Goal: Check status: Check status

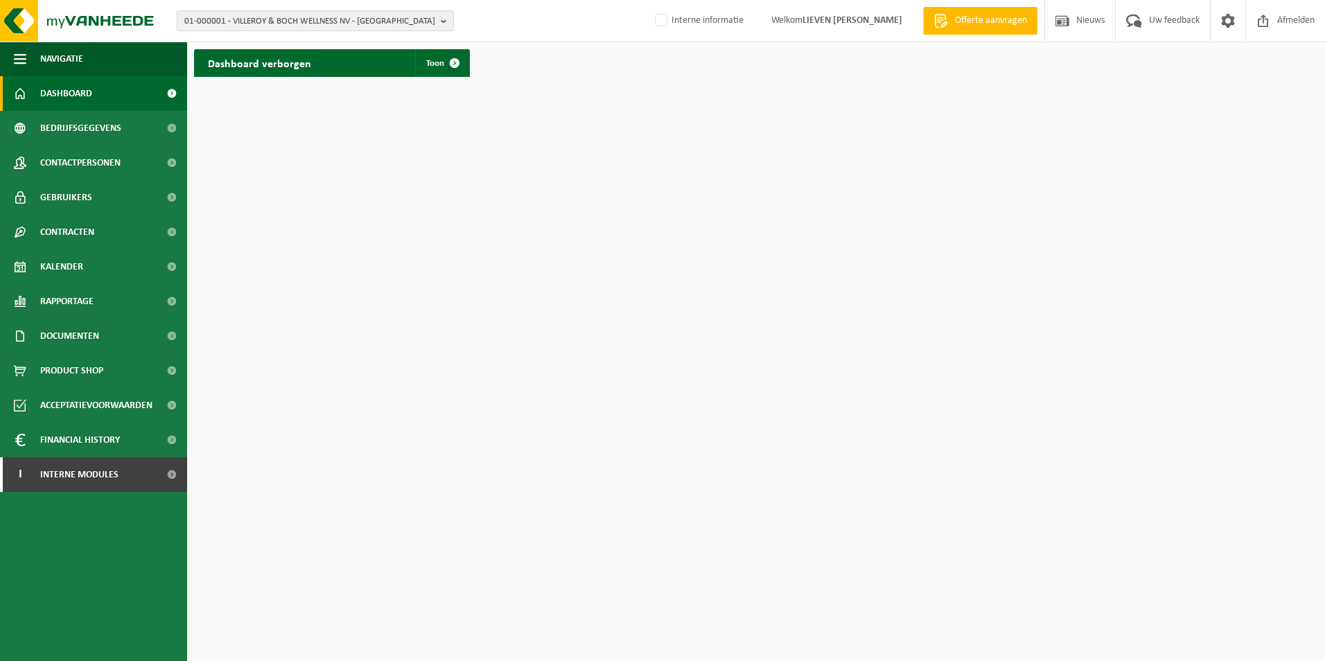
click at [310, 18] on span "01-000001 - VILLEROY & BOCH WELLNESS NV - ROESELARE" at bounding box center [309, 21] width 251 height 21
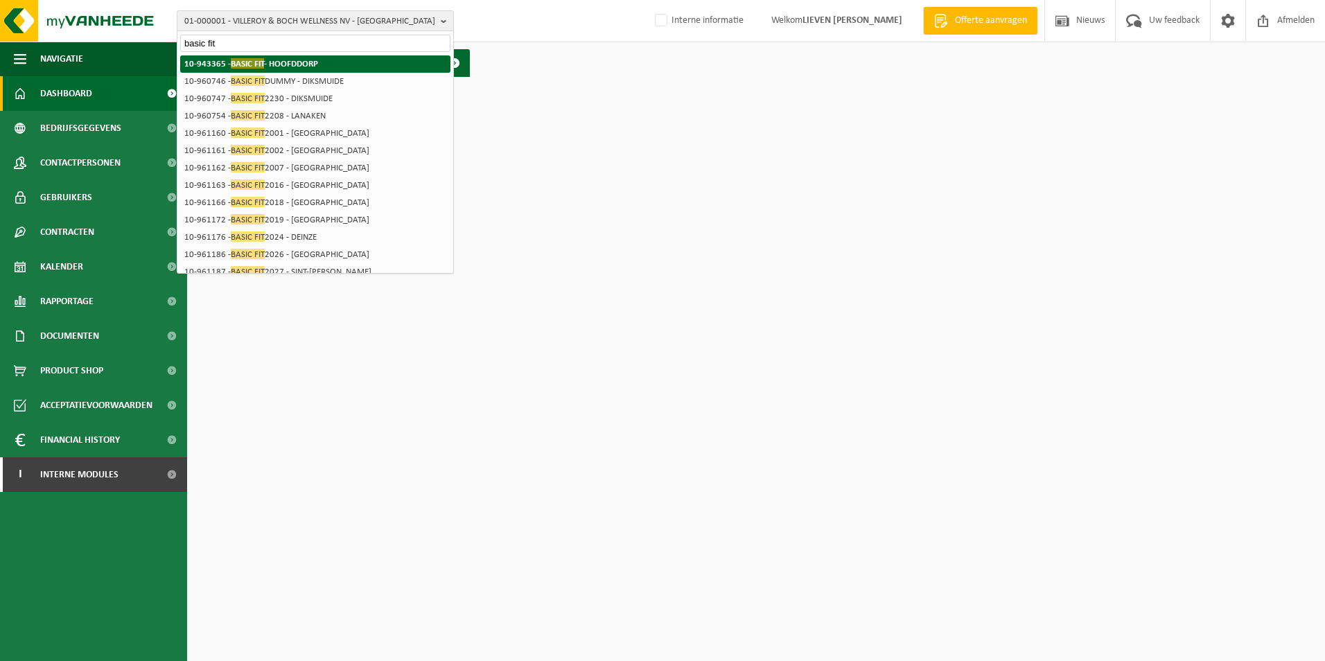
type input "basic fit"
click at [304, 67] on strong "10-943365 - BASIC FIT - HOOFDDORP" at bounding box center [251, 63] width 134 height 10
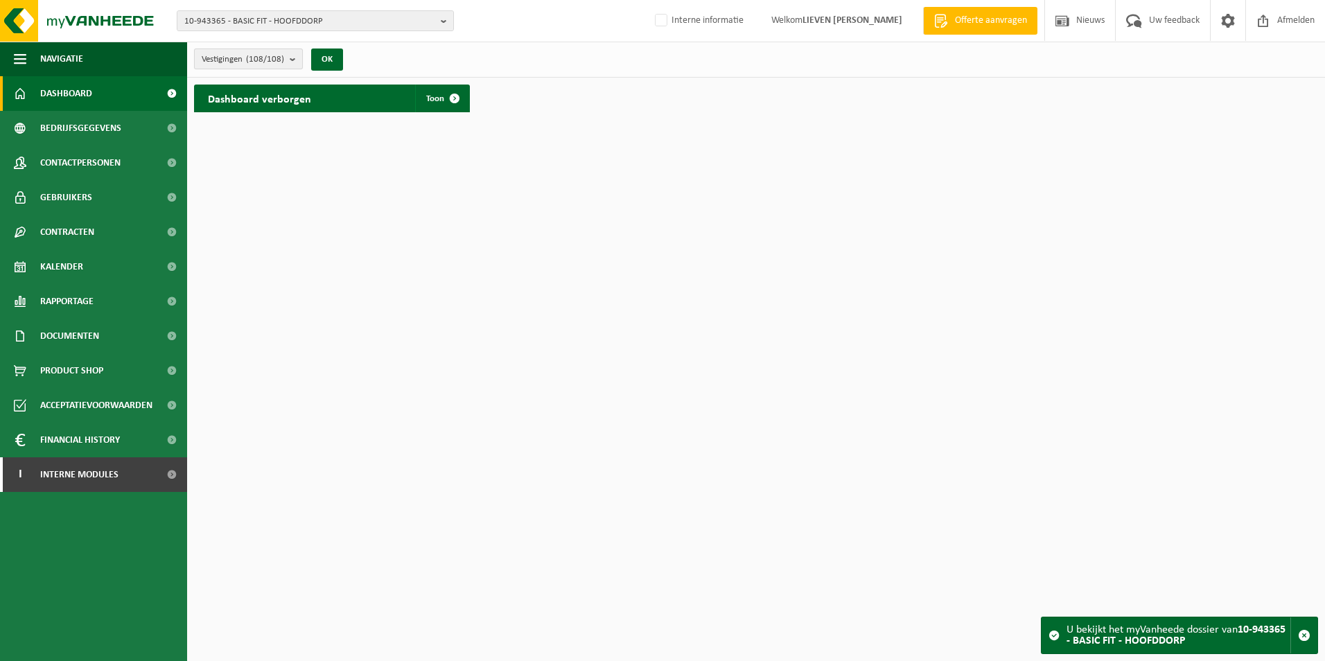
click at [294, 55] on b "submit" at bounding box center [296, 58] width 12 height 19
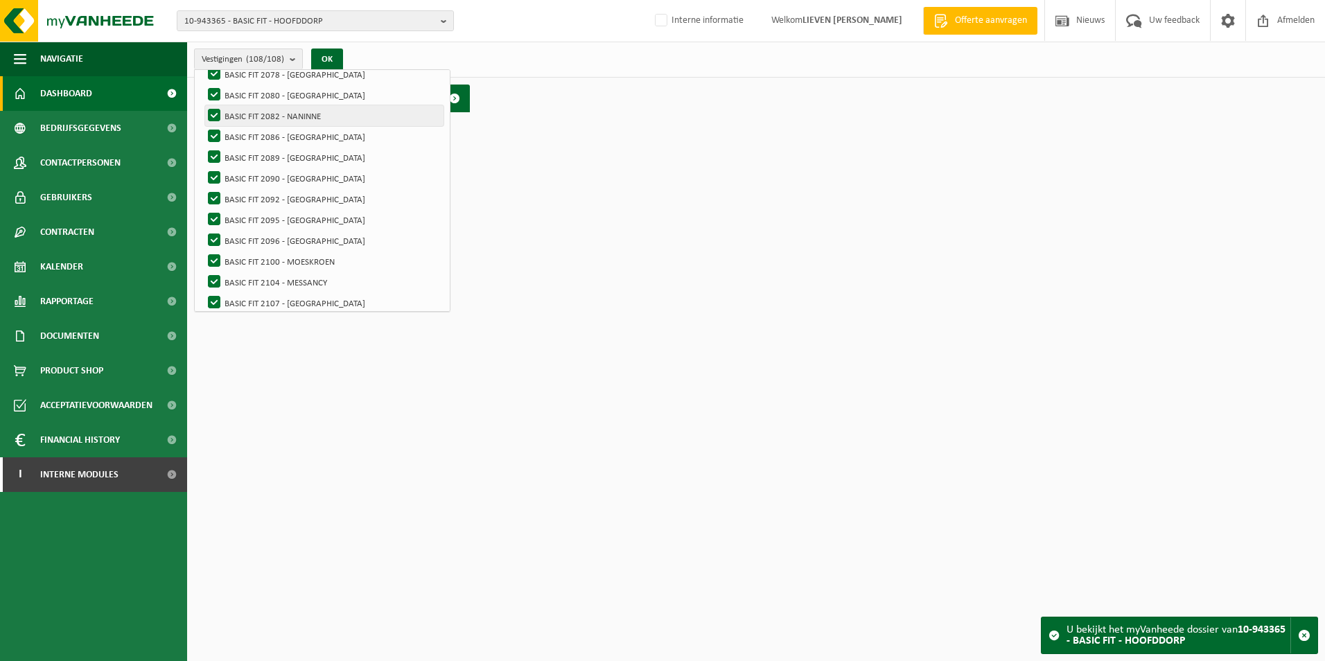
scroll to position [699, 0]
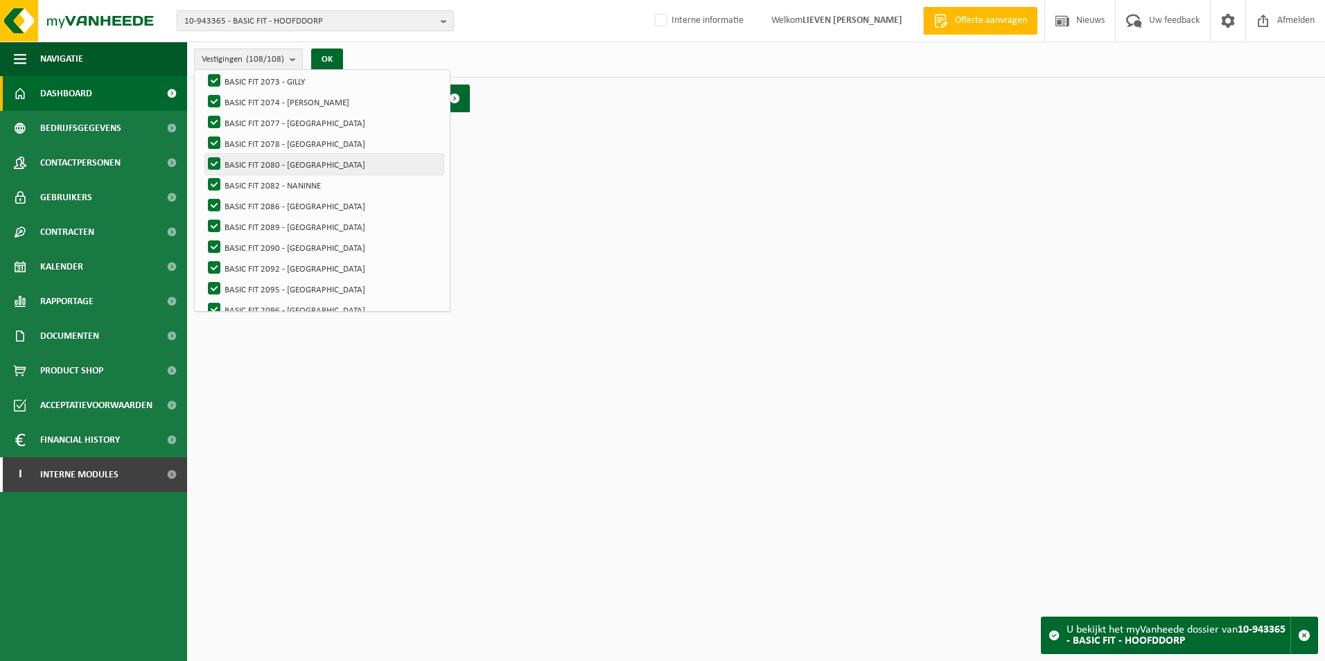
click at [310, 164] on label "BASIC FIT 2080 - [GEOGRAPHIC_DATA]" at bounding box center [324, 164] width 238 height 21
click at [203, 154] on input "BASIC FIT 2080 - [GEOGRAPHIC_DATA]" at bounding box center [202, 153] width 1 height 1
click at [326, 55] on button "OK" at bounding box center [327, 60] width 32 height 22
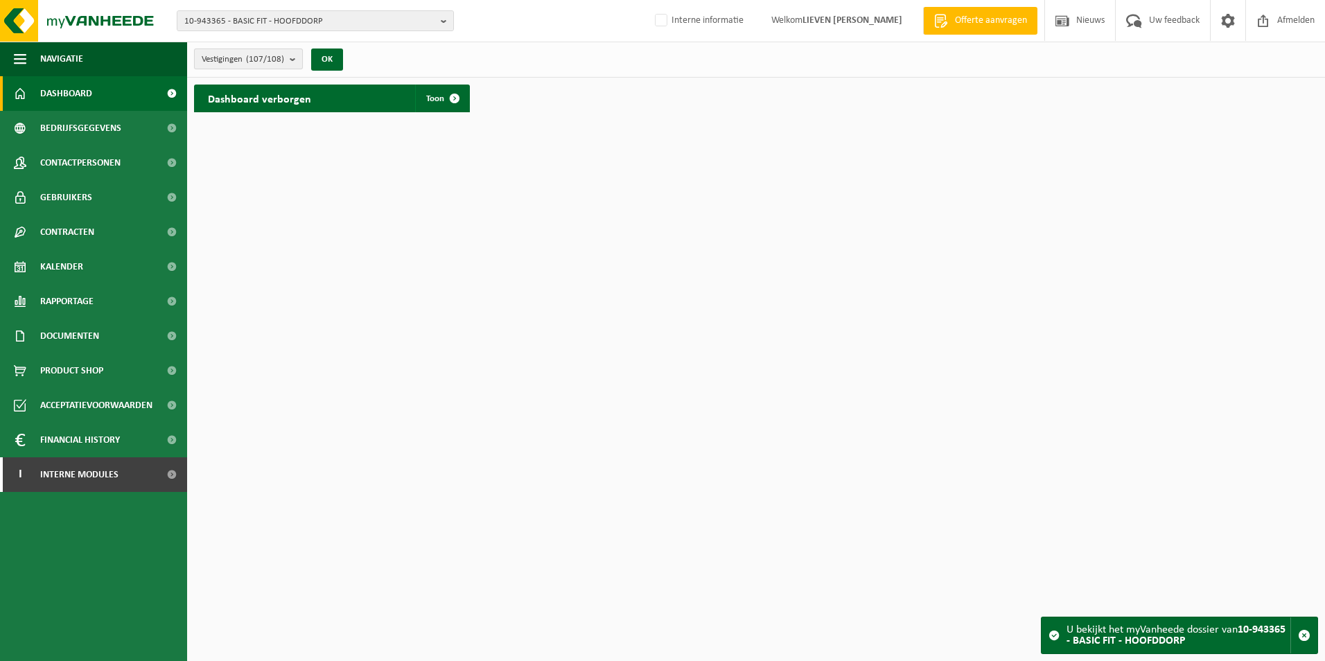
click at [293, 55] on b "submit" at bounding box center [296, 58] width 12 height 19
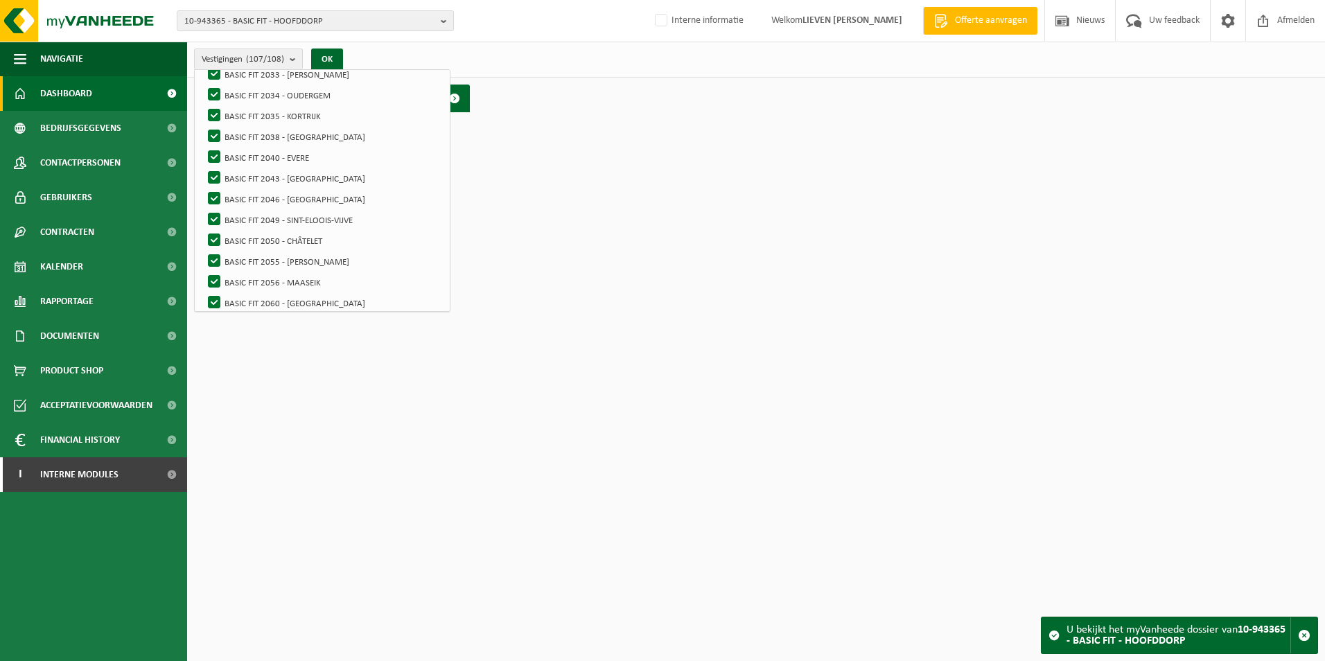
scroll to position [0, 0]
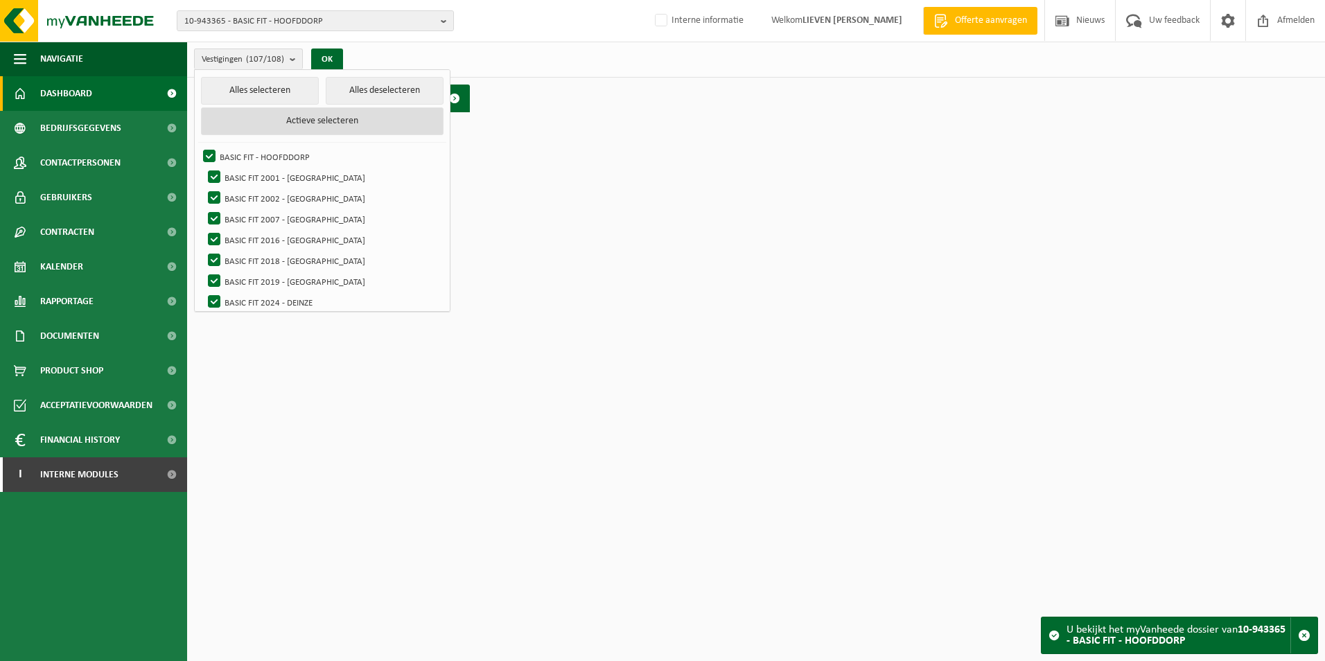
click at [322, 118] on button "Actieve selecteren" at bounding box center [322, 121] width 243 height 28
checkbox input "true"
click at [374, 89] on button "Alles deselecteren" at bounding box center [385, 91] width 118 height 28
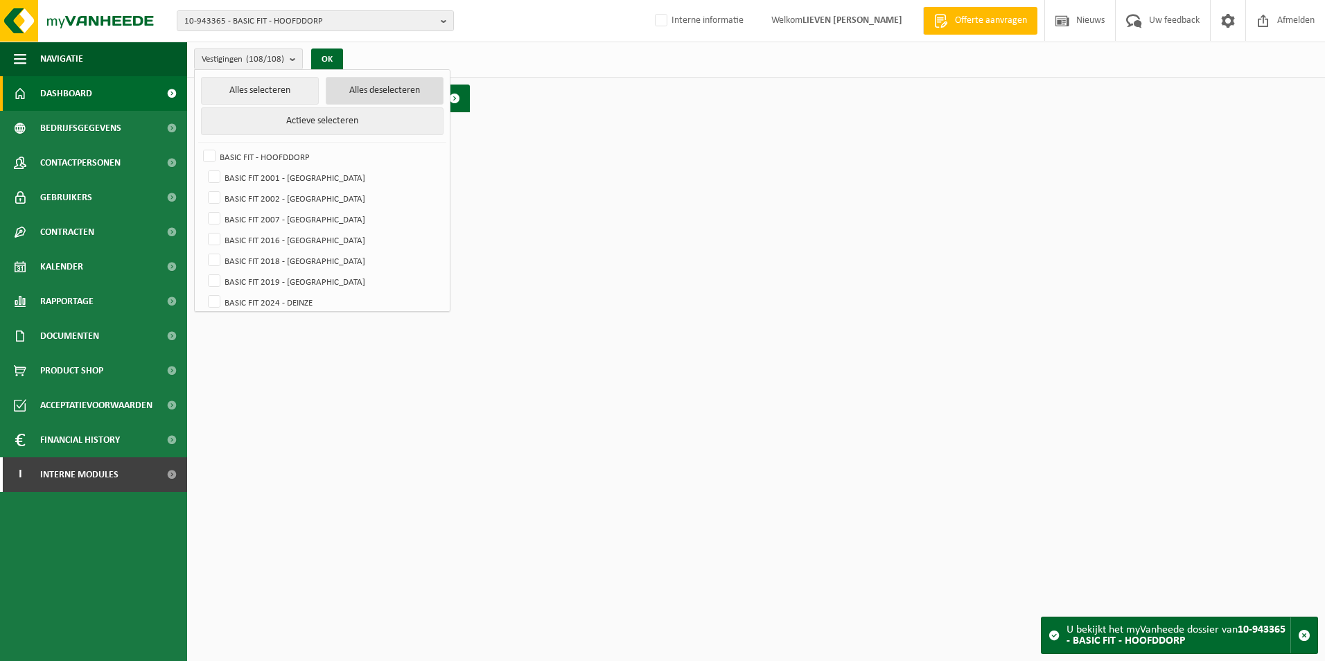
checkbox input "false"
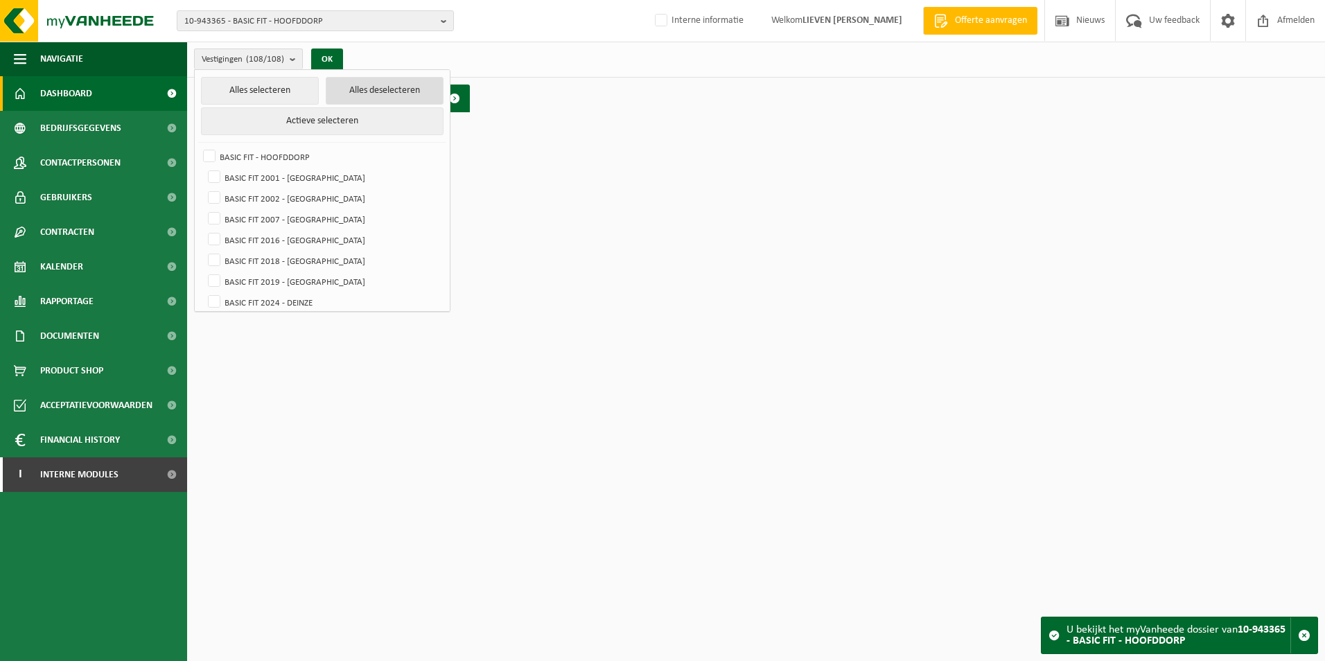
checkbox input "false"
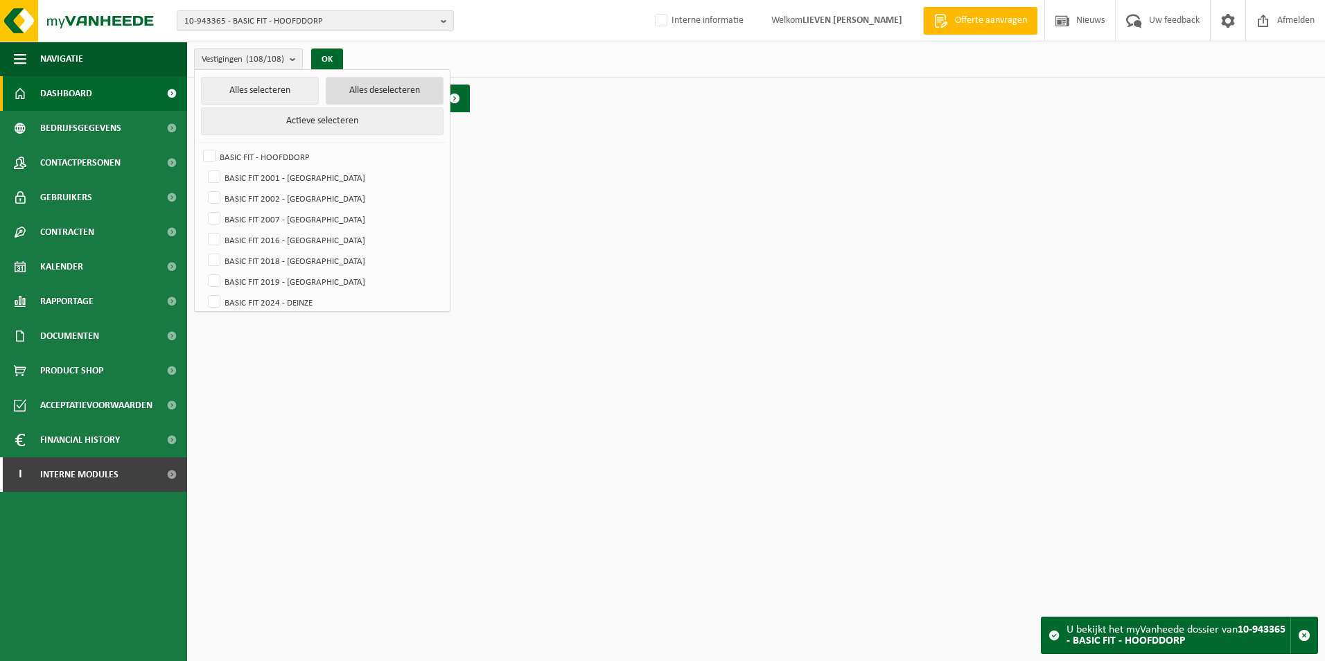
checkbox input "false"
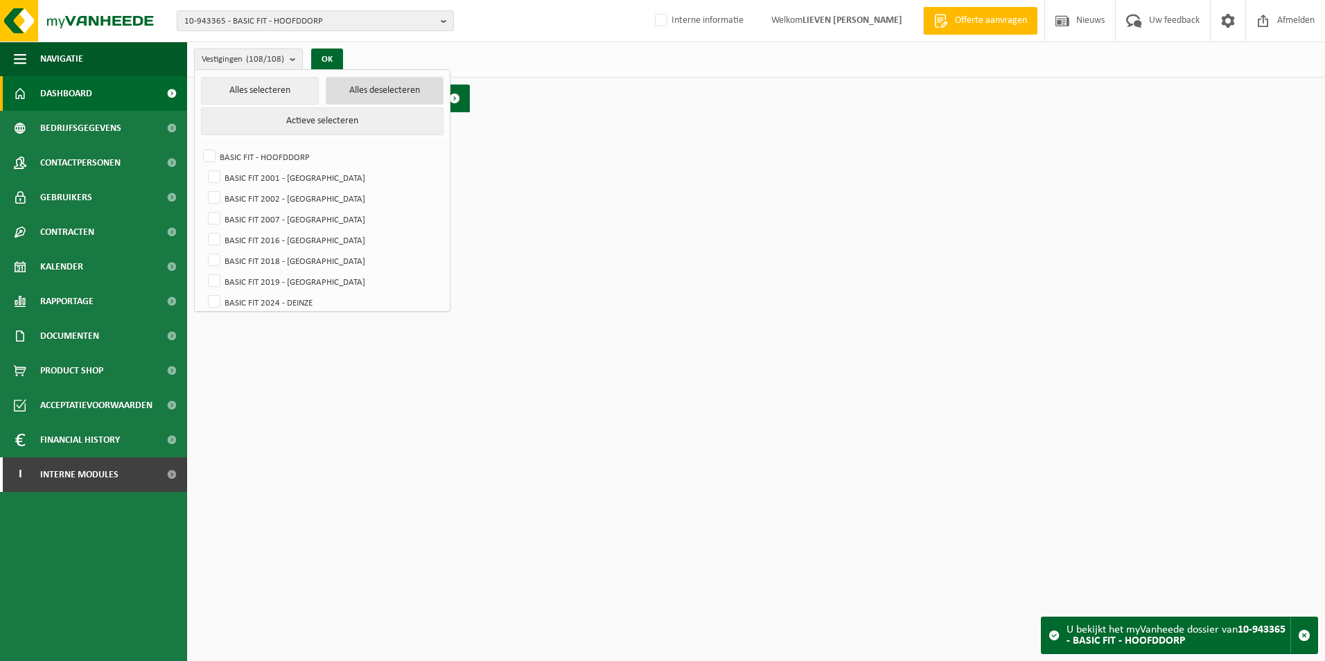
checkbox input "false"
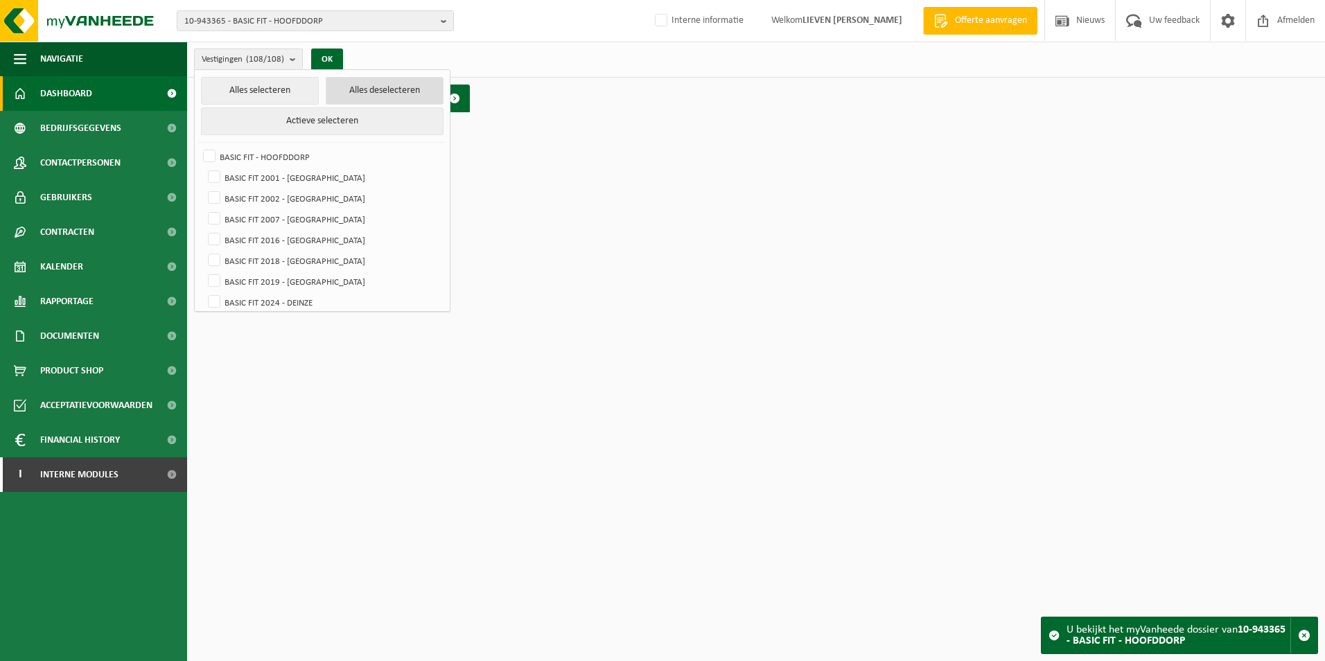
checkbox input "false"
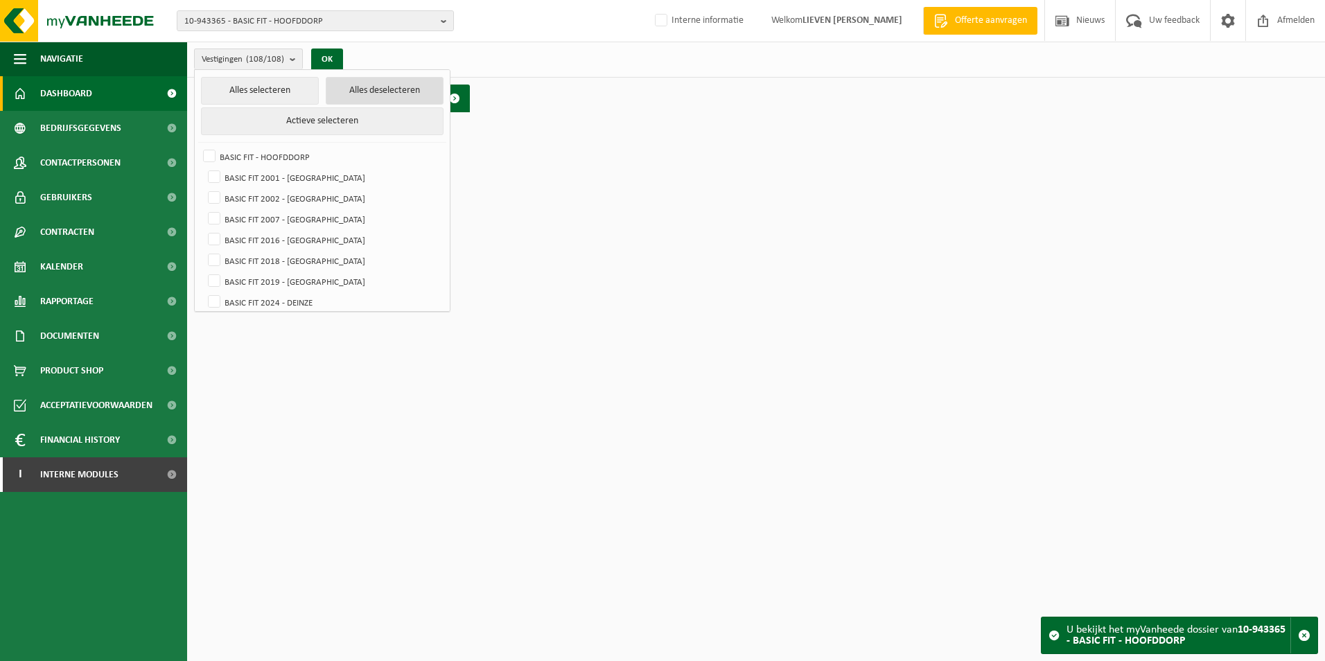
checkbox input "false"
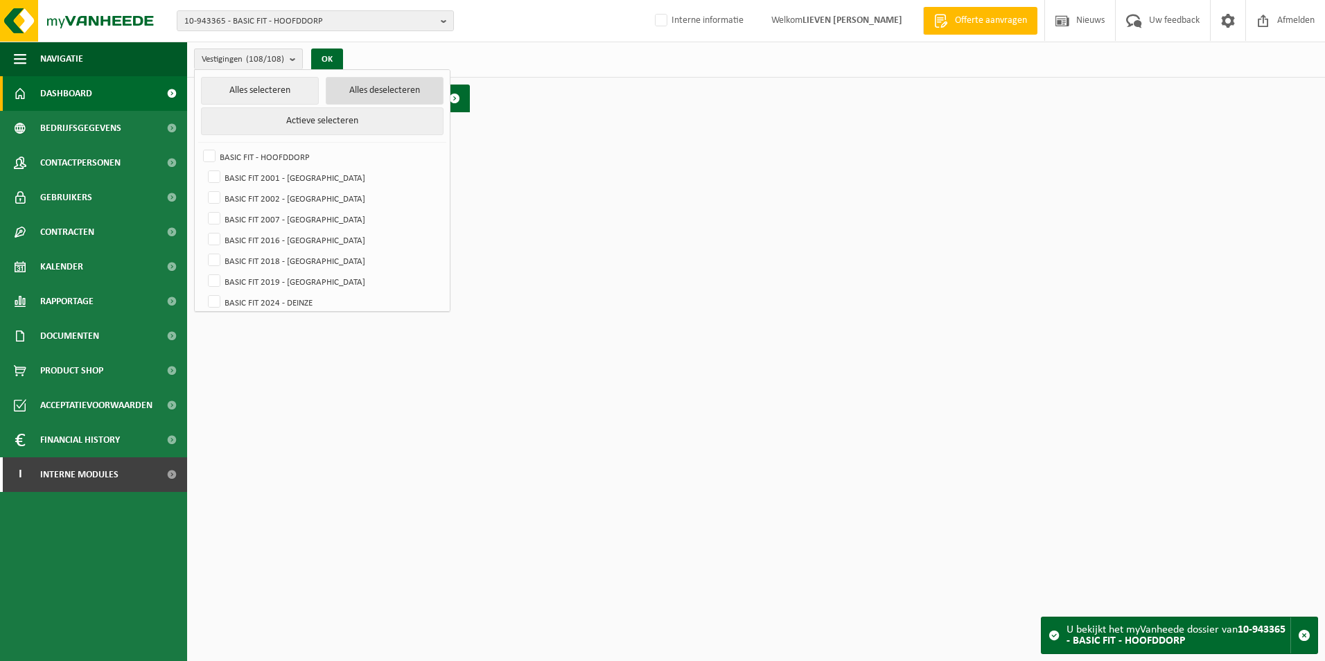
checkbox input "false"
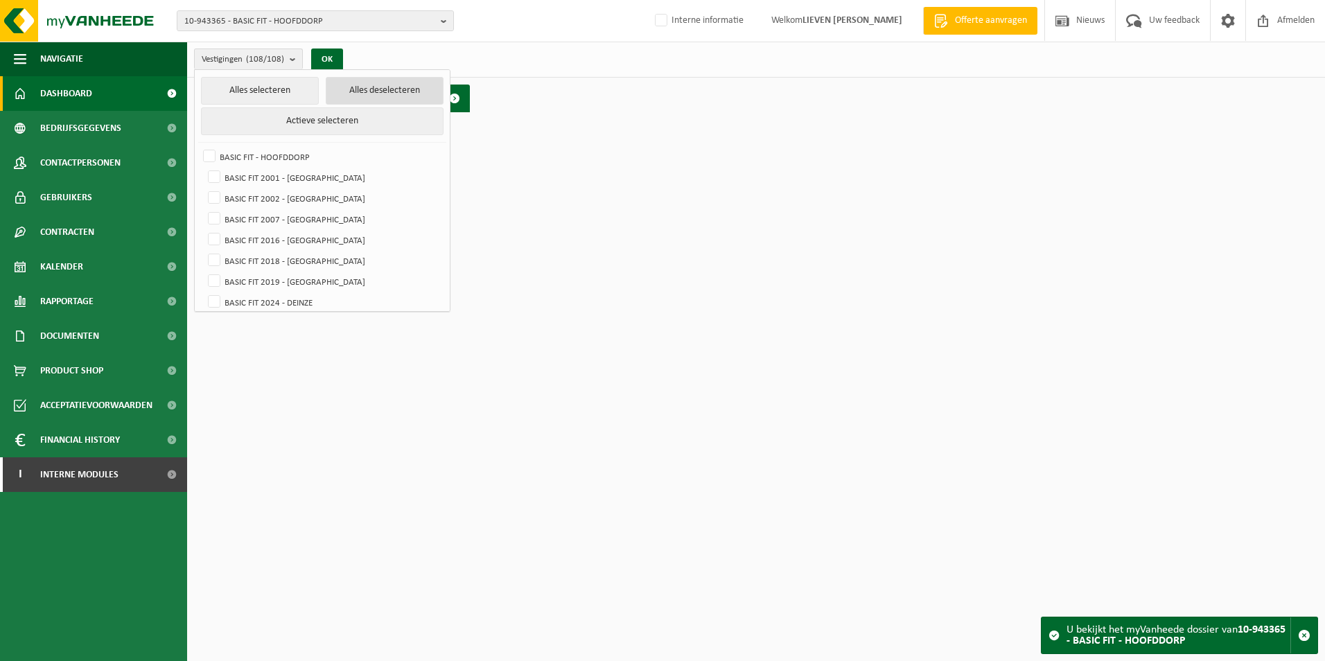
checkbox input "false"
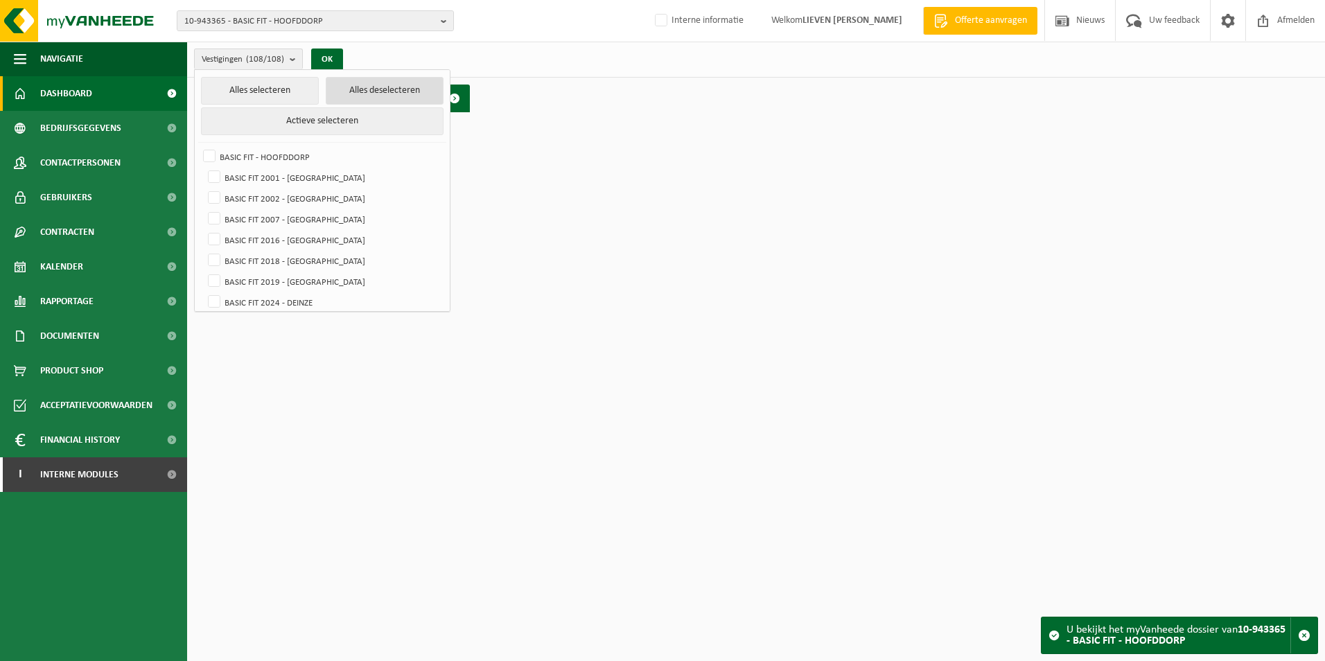
checkbox input "false"
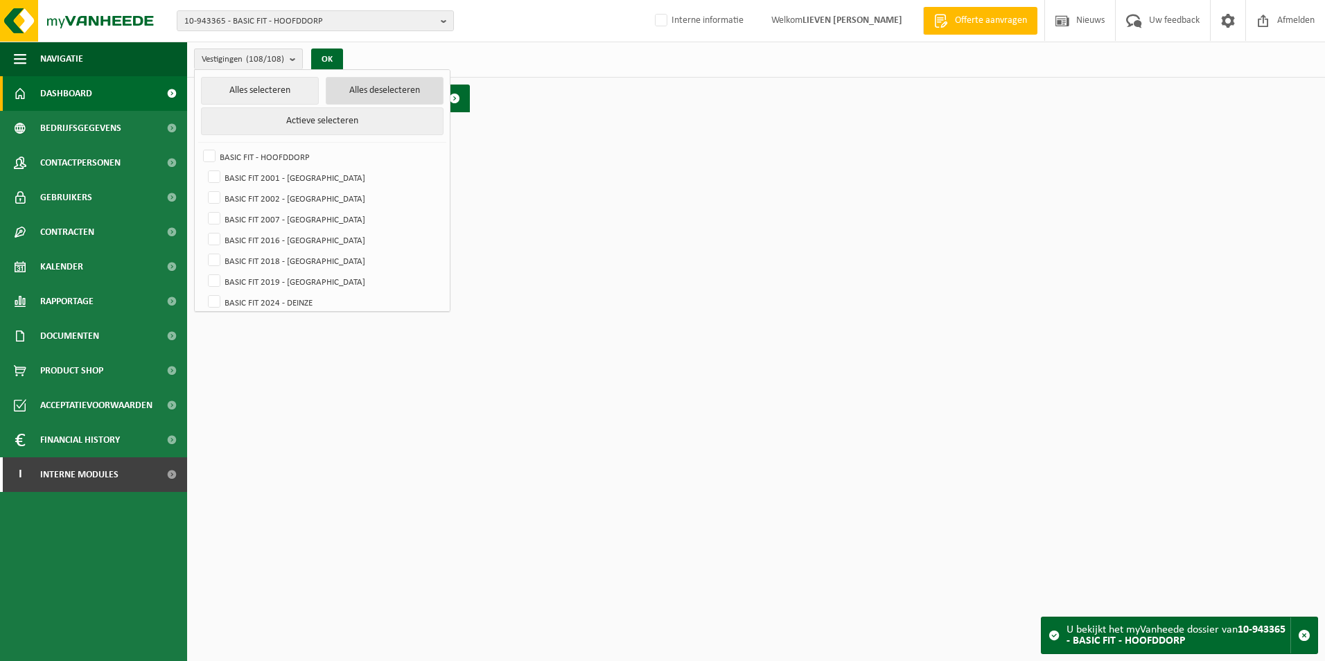
checkbox input "false"
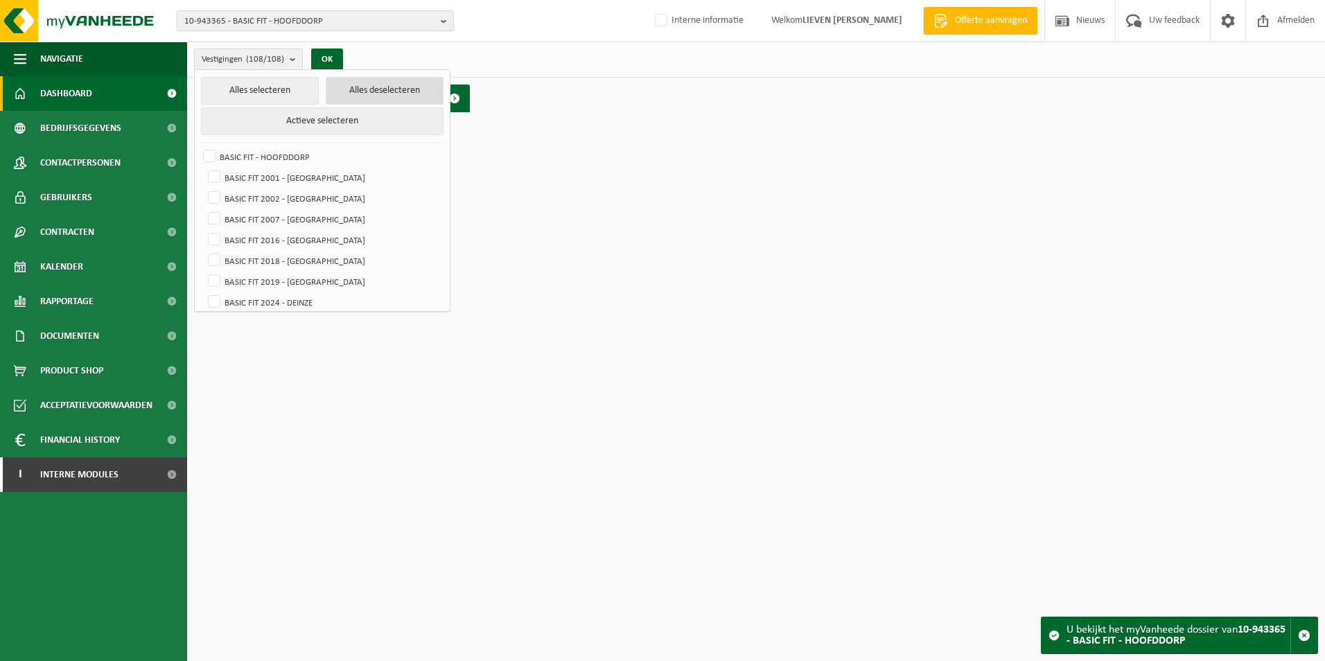
checkbox input "false"
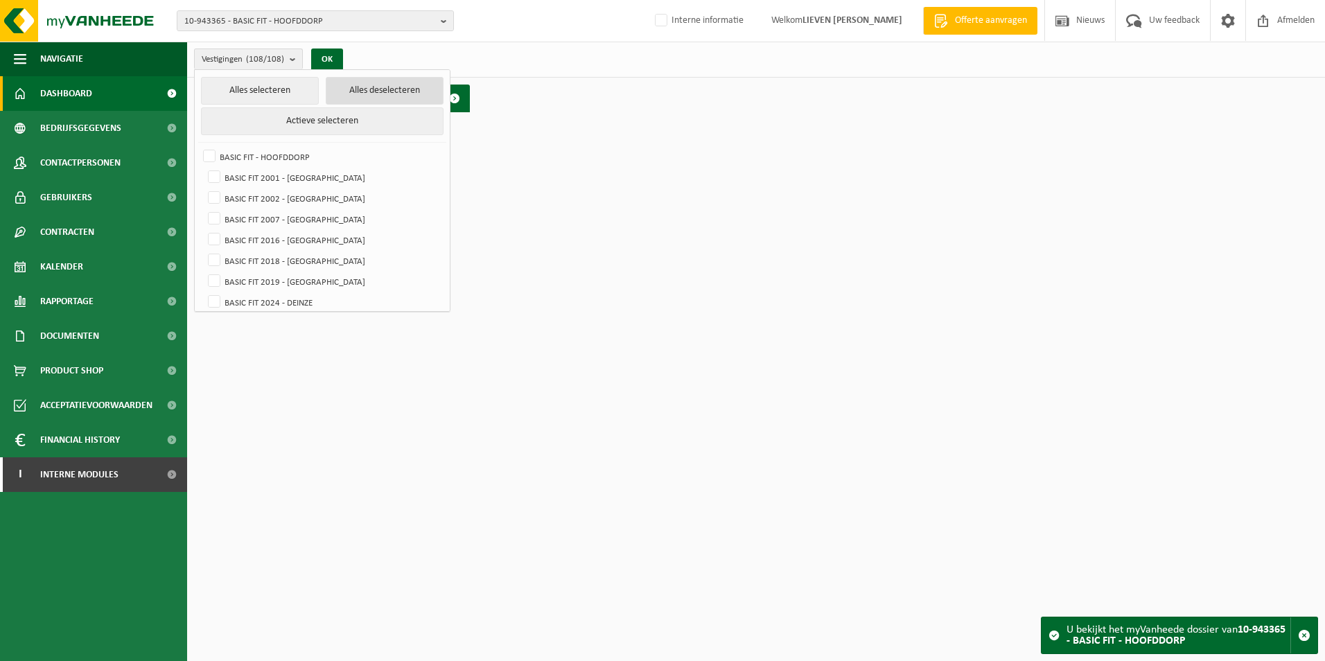
checkbox input "false"
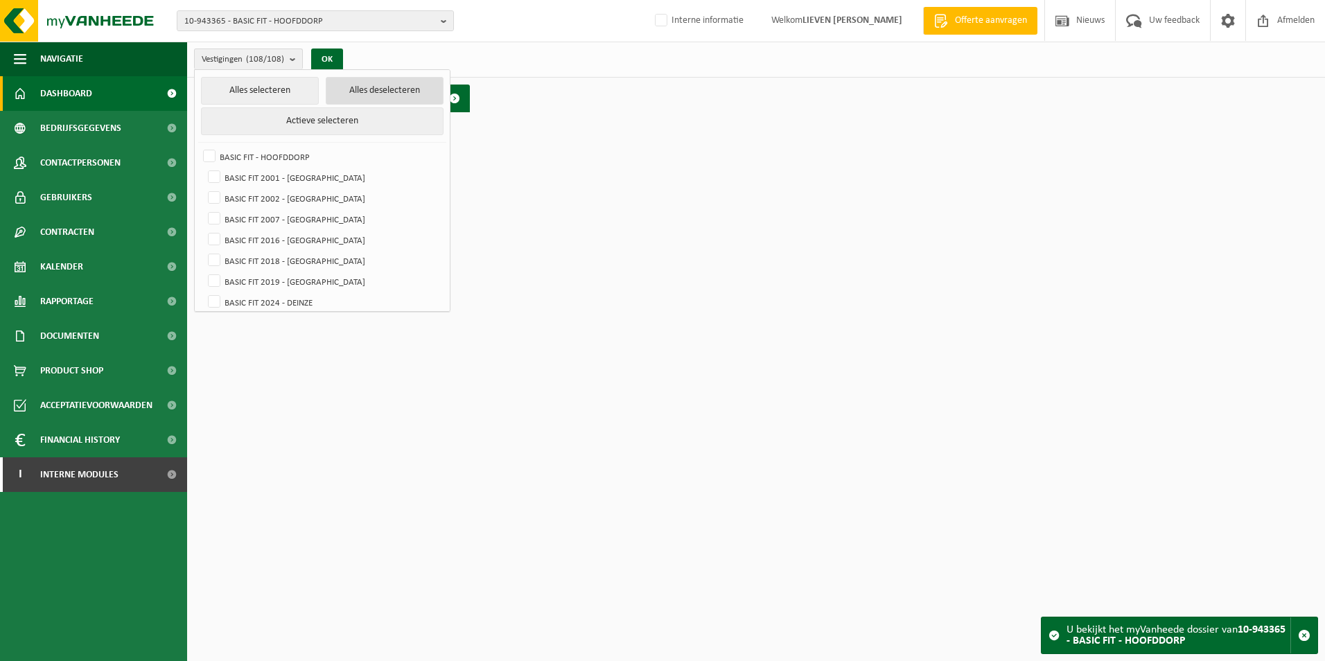
checkbox input "false"
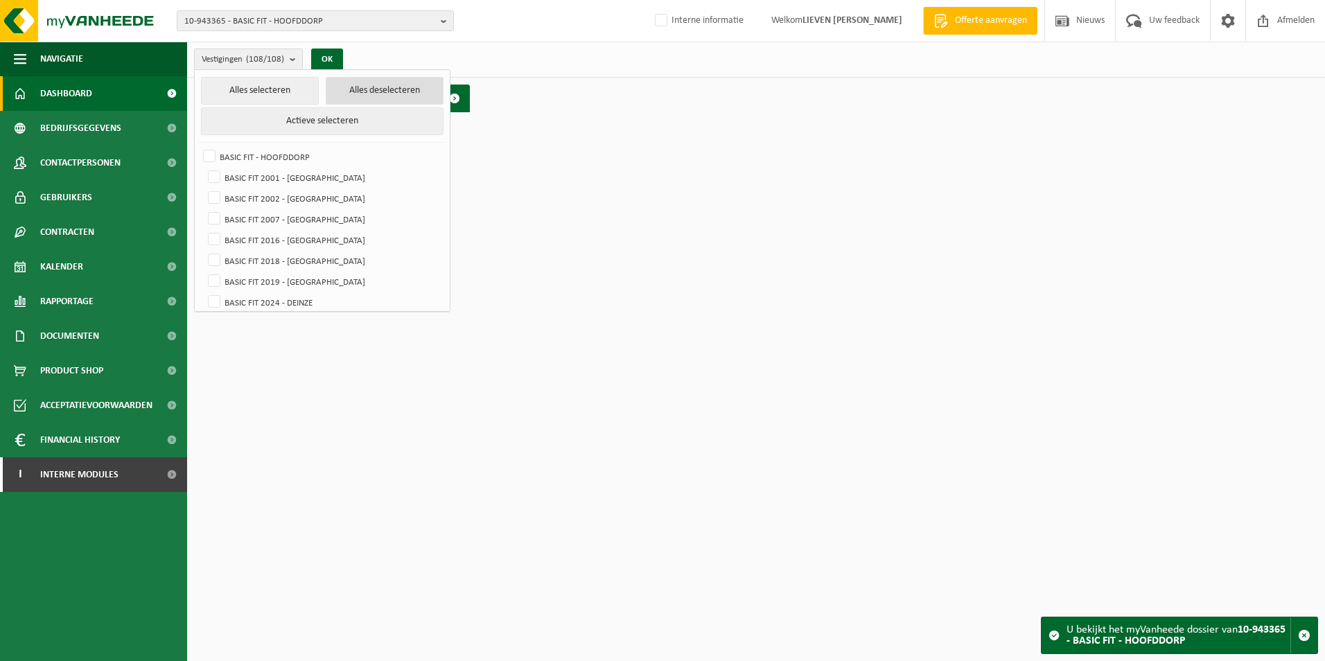
checkbox input "false"
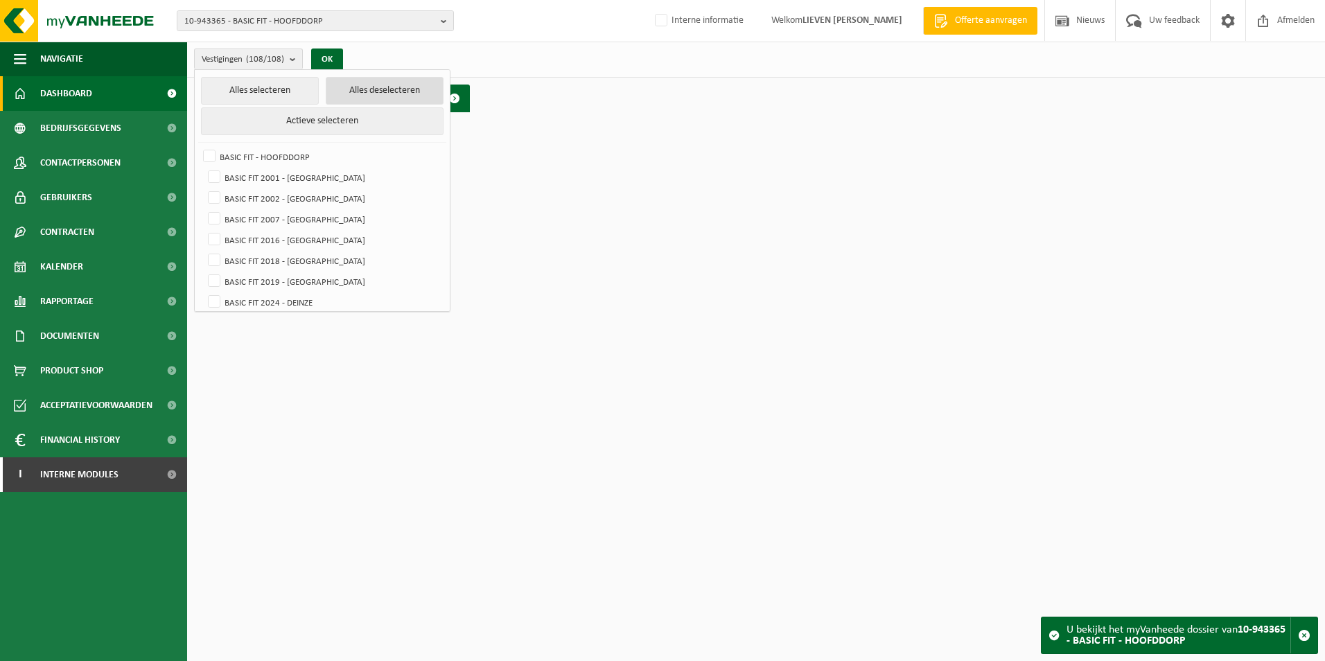
checkbox input "false"
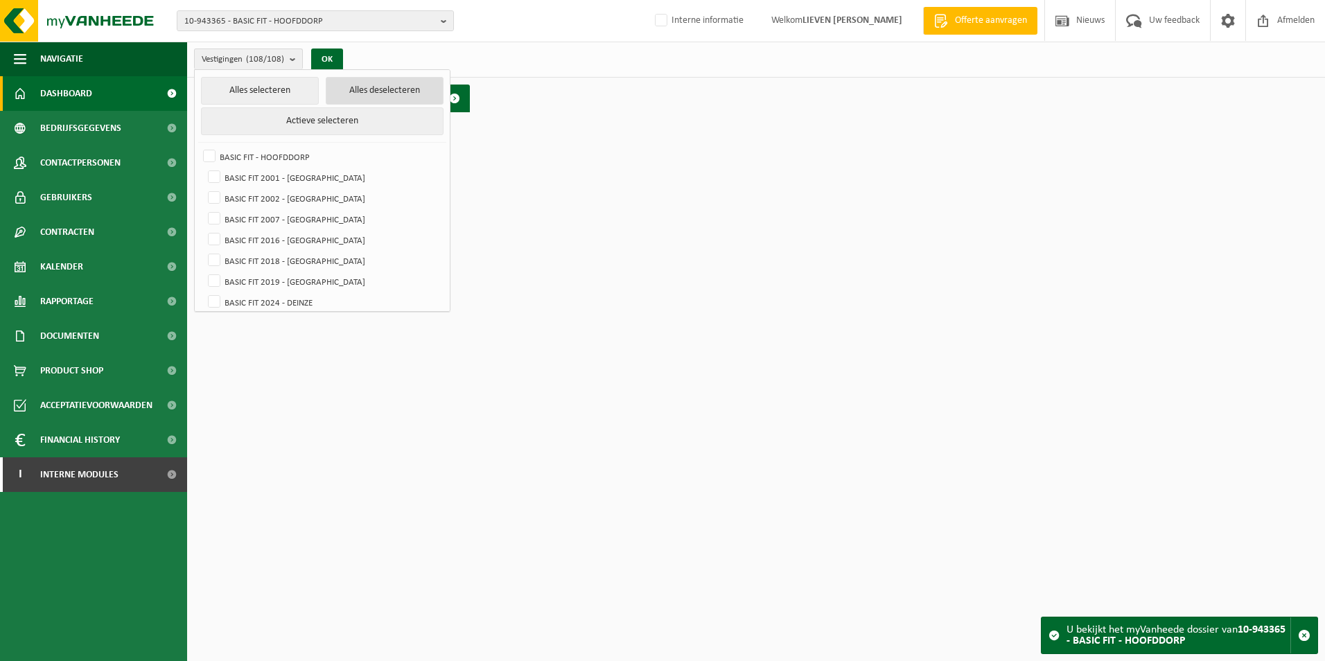
checkbox input "false"
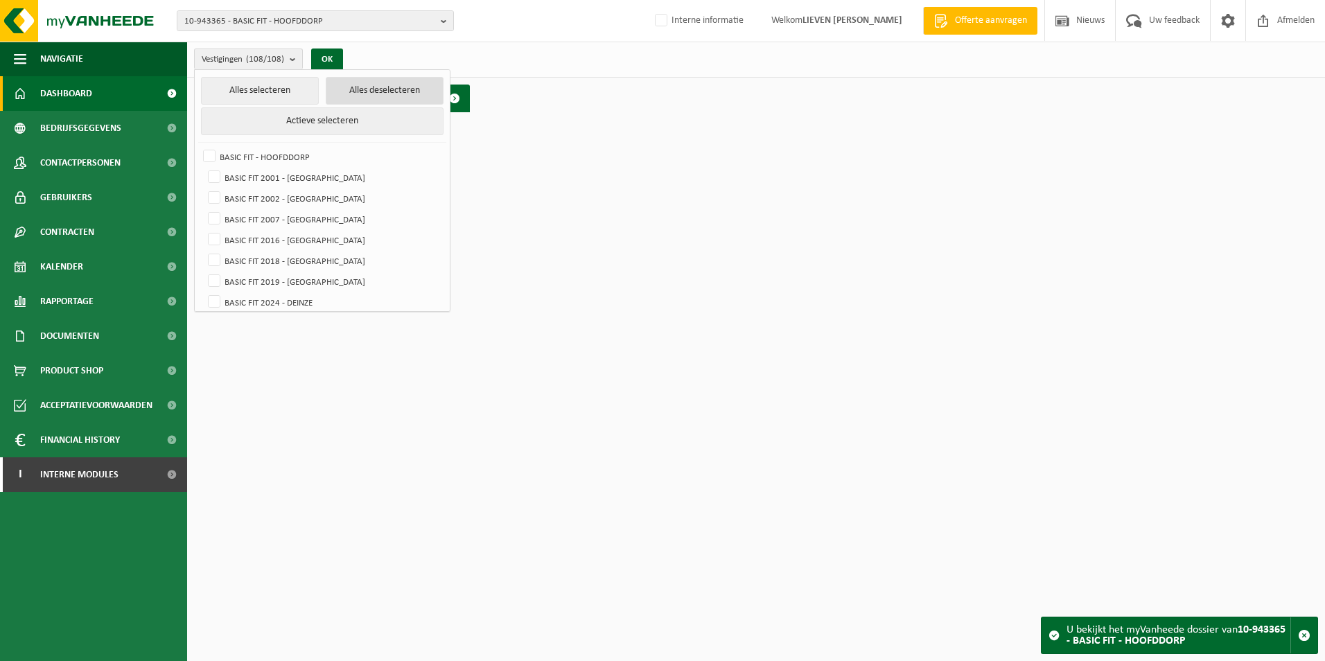
checkbox input "false"
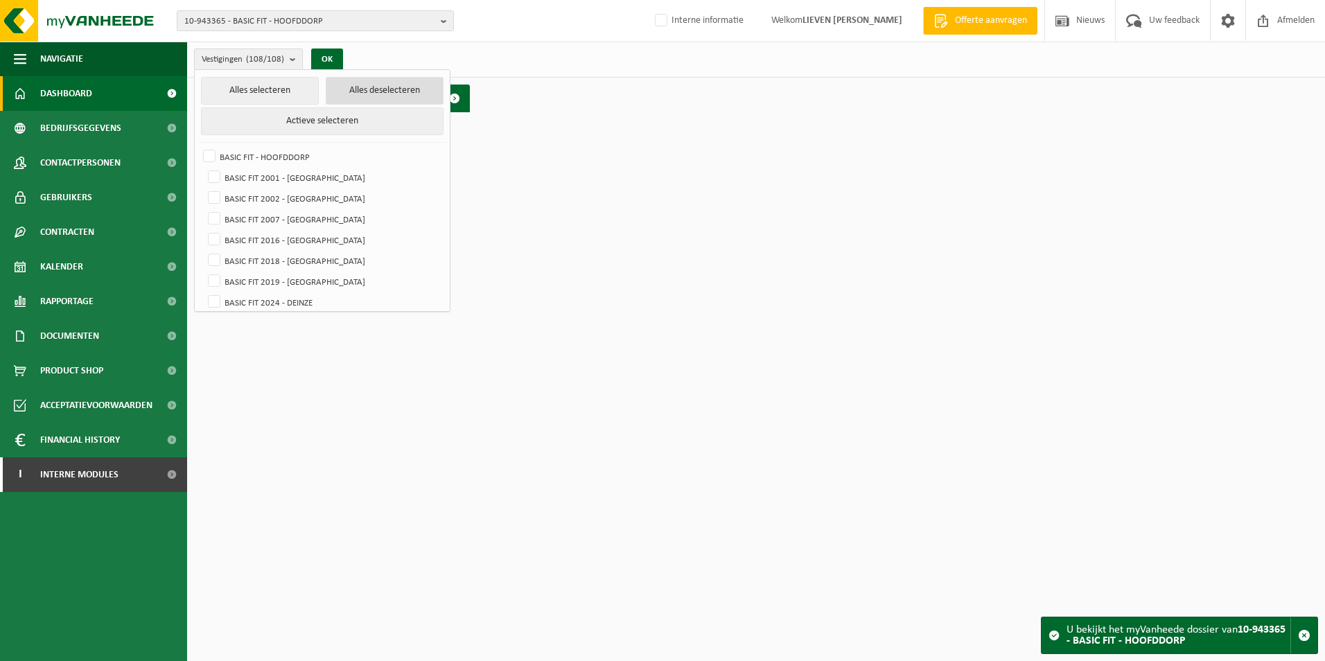
checkbox input "false"
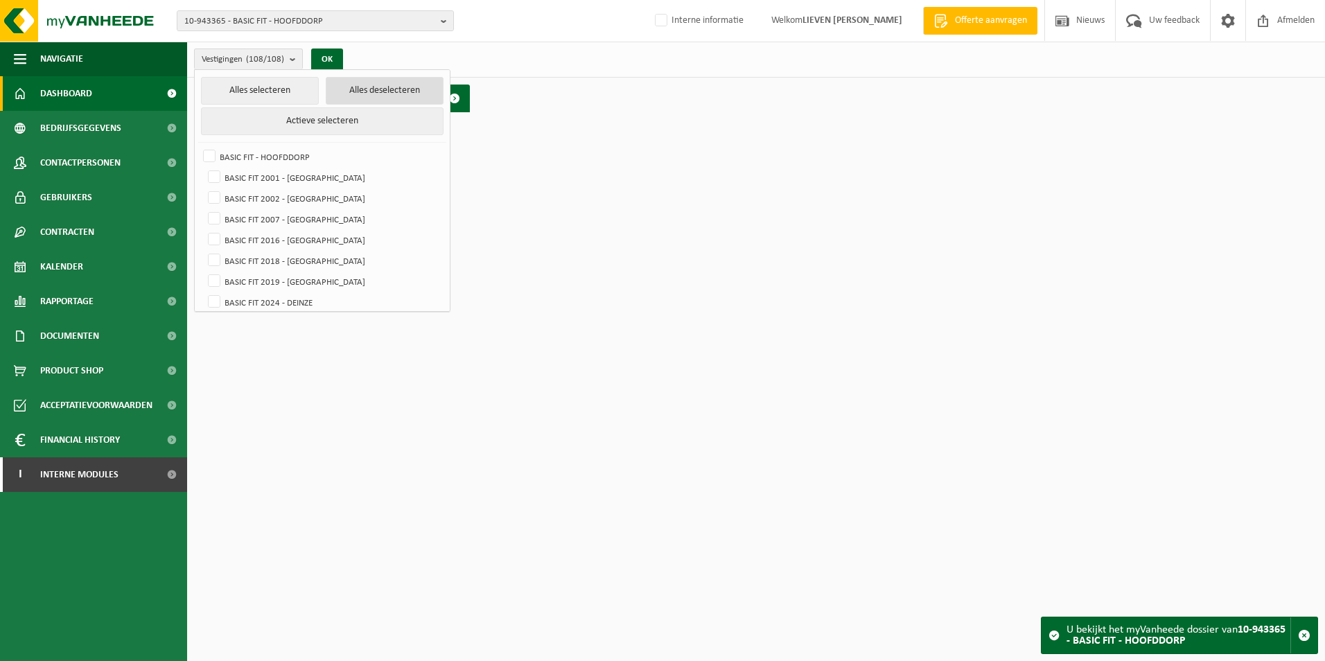
checkbox input "false"
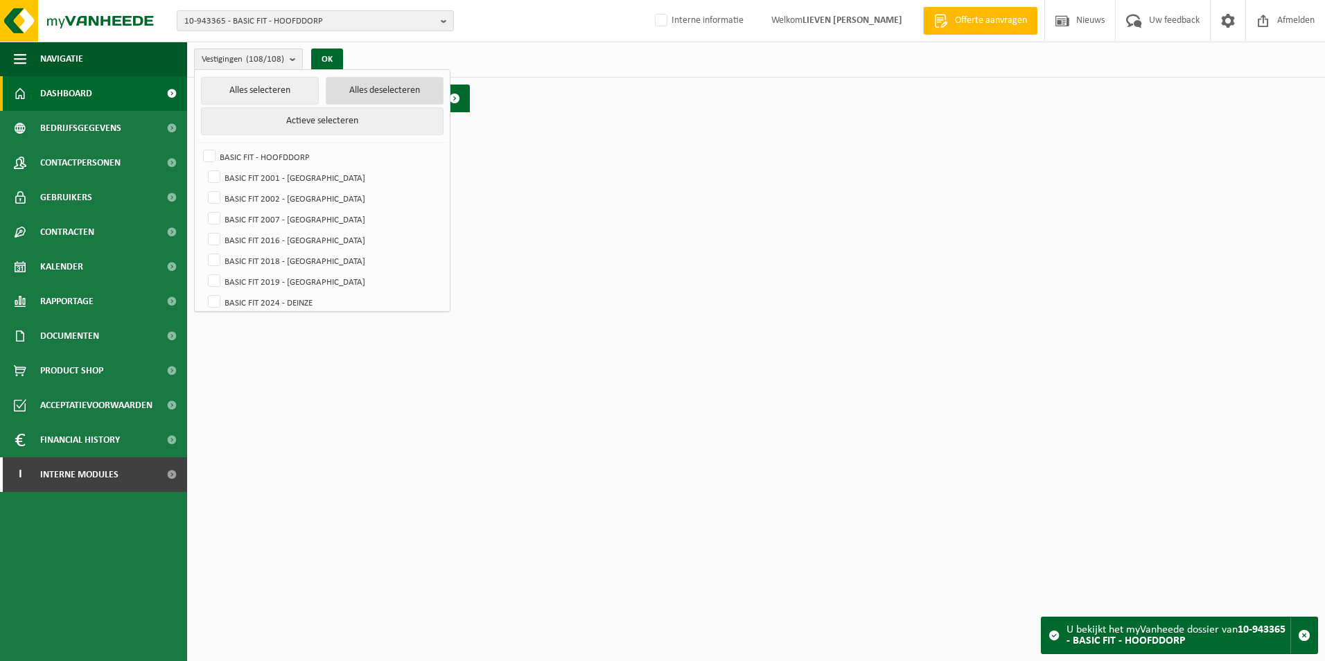
checkbox input "false"
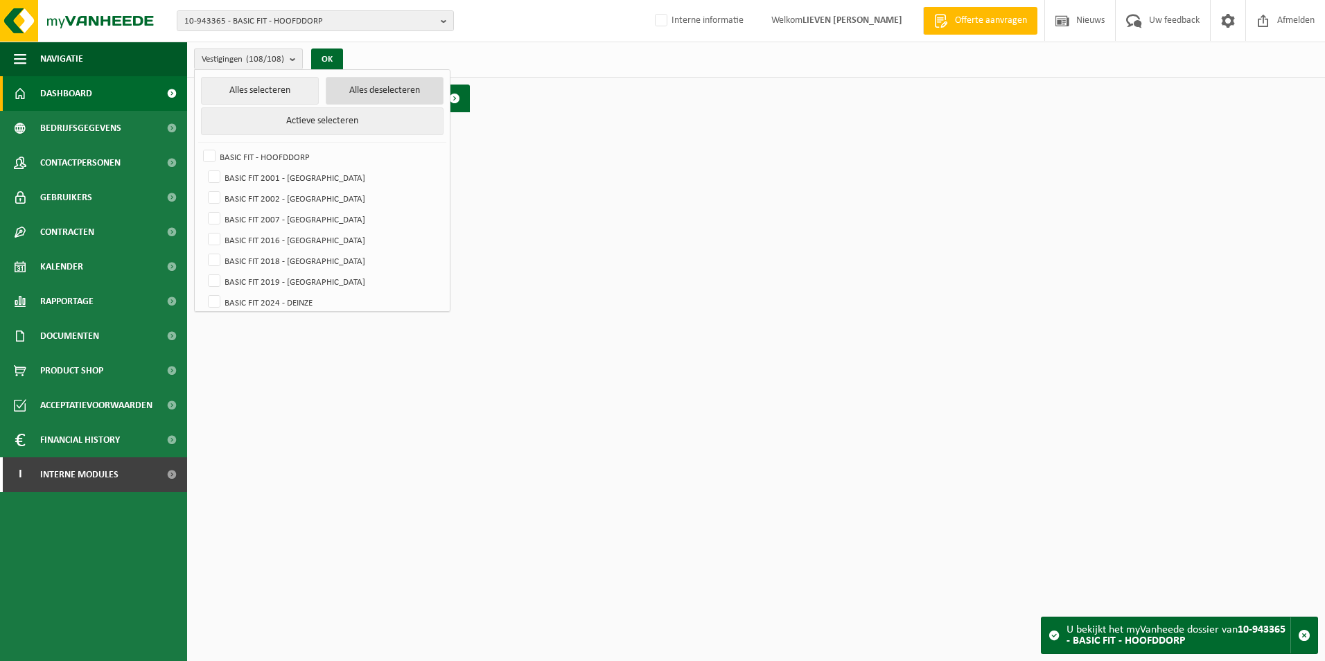
checkbox input "false"
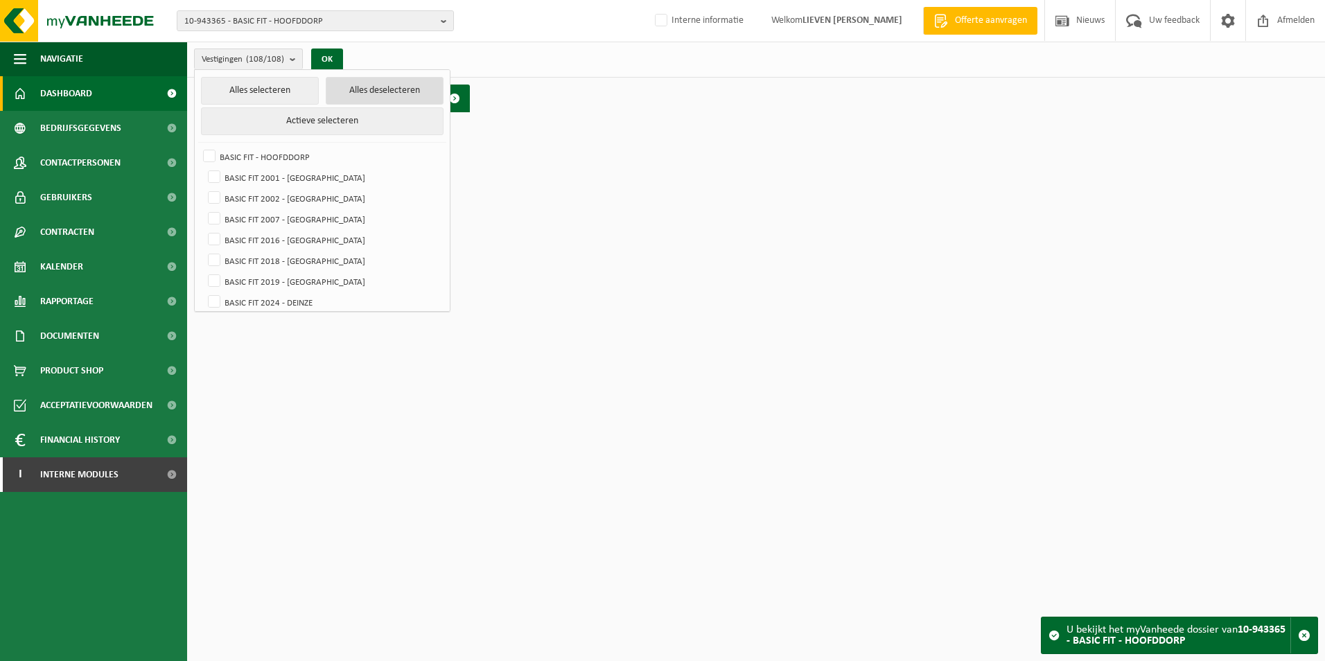
checkbox input "false"
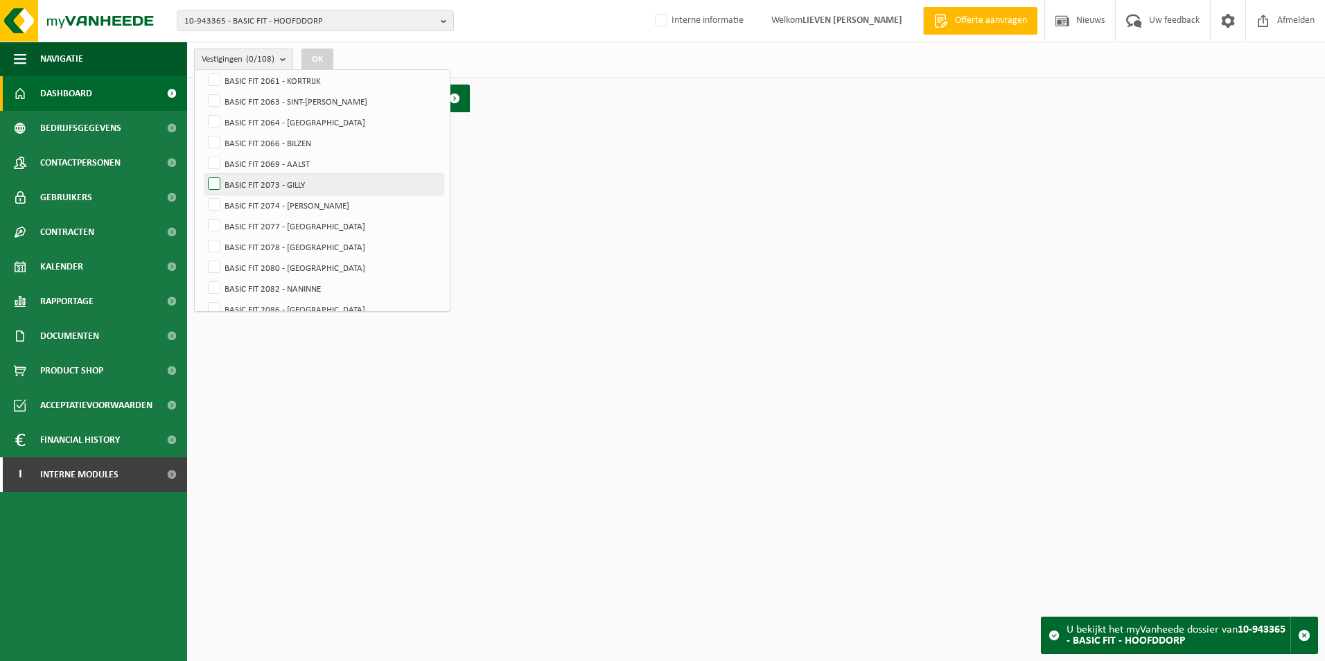
scroll to position [630, 0]
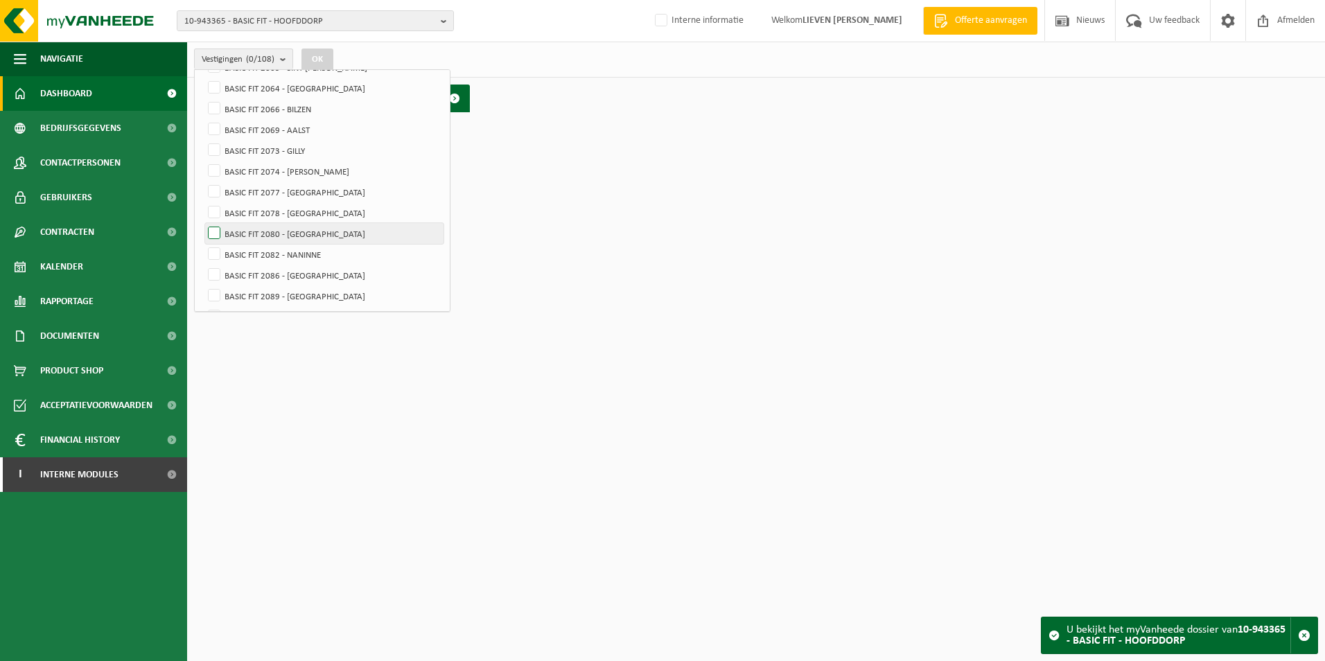
click at [279, 226] on label "BASIC FIT 2080 - [GEOGRAPHIC_DATA]" at bounding box center [324, 233] width 238 height 21
click at [203, 223] on input "BASIC FIT 2080 - [GEOGRAPHIC_DATA]" at bounding box center [202, 222] width 1 height 1
checkbox input "true"
click at [323, 55] on button "OK" at bounding box center [317, 60] width 32 height 22
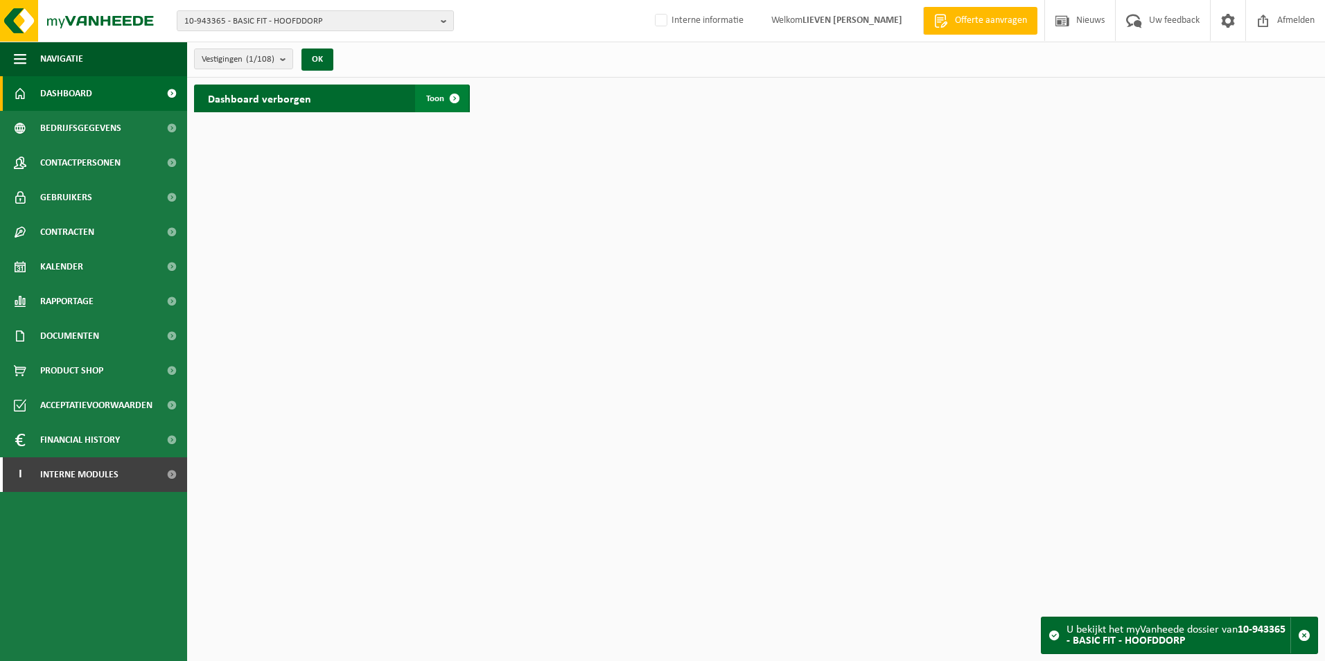
click at [440, 97] on span "Toon" at bounding box center [435, 98] width 18 height 9
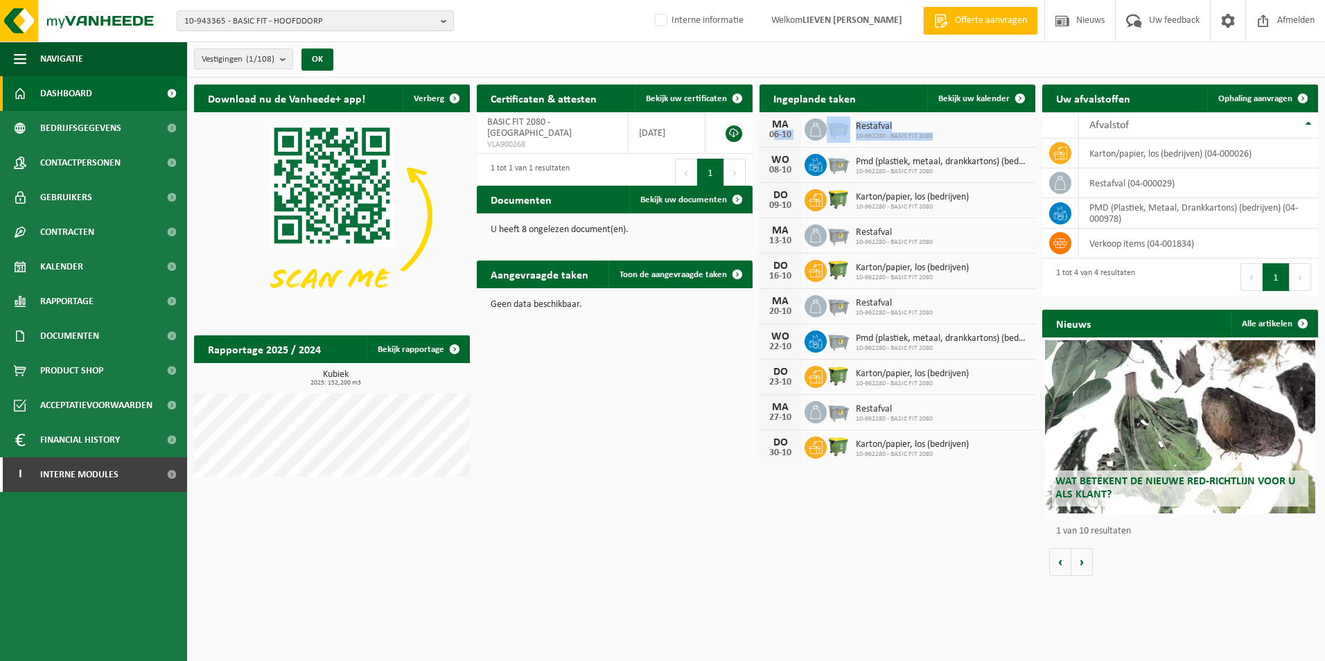
drag, startPoint x: 766, startPoint y: 131, endPoint x: 951, endPoint y: 134, distance: 185.0
click at [951, 134] on div "MA 06-10 Restafval 10-962280 - BASIC FIT 2080" at bounding box center [897, 129] width 276 height 35
drag, startPoint x: 951, startPoint y: 134, endPoint x: 879, endPoint y: 125, distance: 72.5
copy div "06-10 Restafval 10-962280 - BASIC FIT 2080"
